Goal: Task Accomplishment & Management: Use online tool/utility

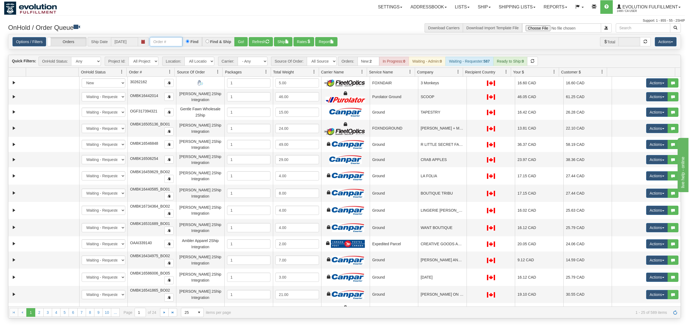
click at [170, 44] on input "text" at bounding box center [166, 41] width 33 height 9
click at [239, 39] on button "Go!" at bounding box center [240, 41] width 13 height 9
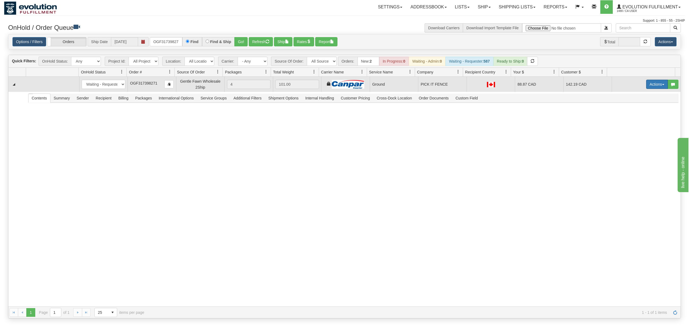
click at [650, 88] on button "Actions" at bounding box center [657, 84] width 22 height 9
click at [630, 115] on span "Ship" at bounding box center [635, 116] width 11 height 4
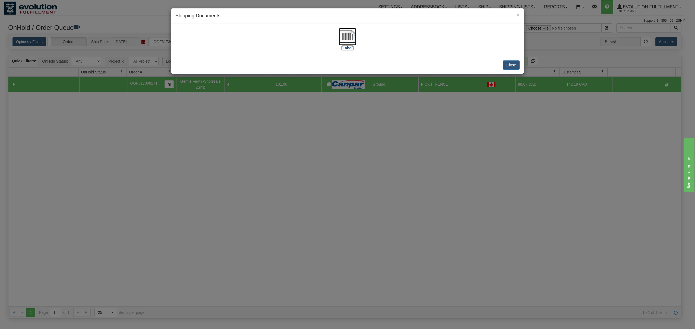
click at [354, 34] on img at bounding box center [347, 36] width 17 height 17
click at [516, 63] on button "Close" at bounding box center [511, 65] width 17 height 9
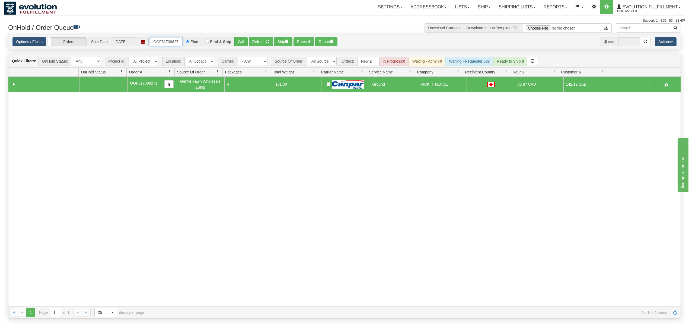
click at [176, 39] on input "OGF317398271" at bounding box center [166, 41] width 33 height 9
type input "60288"
click at [243, 40] on button "Go!" at bounding box center [240, 41] width 13 height 9
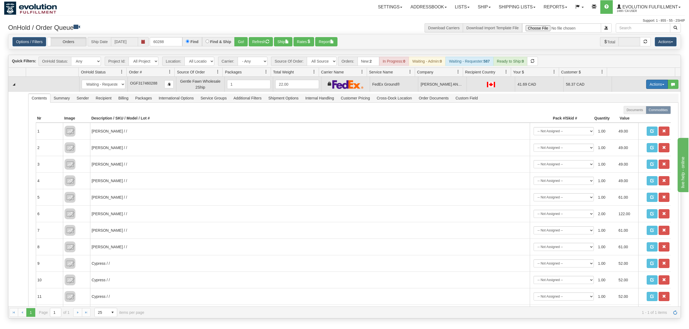
click at [646, 86] on button "Actions" at bounding box center [657, 84] width 22 height 9
click at [630, 117] on span "Ship" at bounding box center [635, 116] width 11 height 4
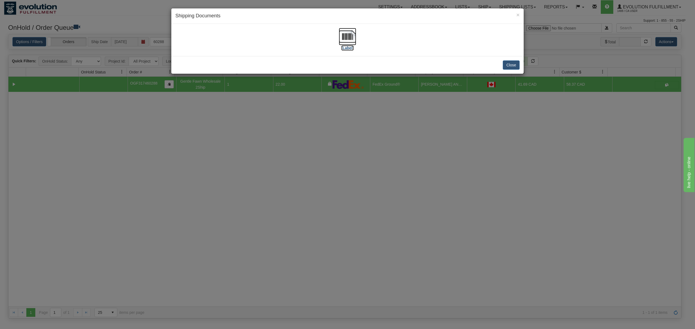
click at [347, 35] on img at bounding box center [347, 36] width 17 height 17
